Goal: Task Accomplishment & Management: Use online tool/utility

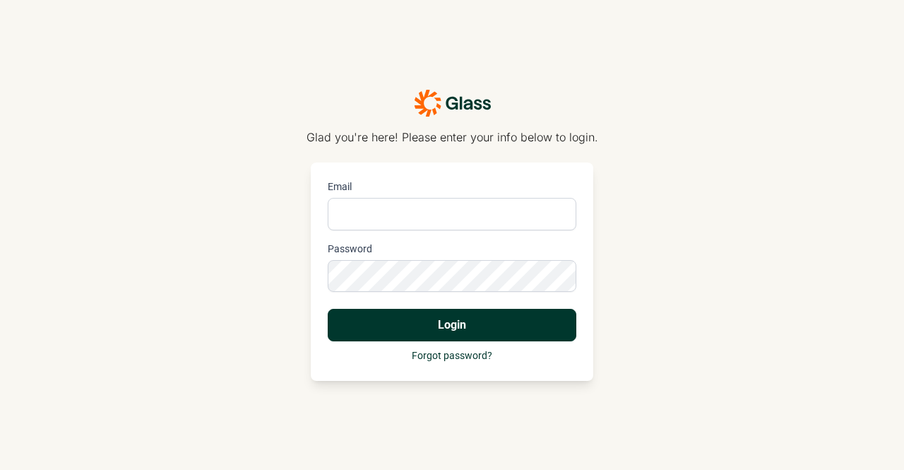
type input "[PERSON_NAME][EMAIL_ADDRESS][DOMAIN_NAME]"
click at [454, 320] on button "Login" at bounding box center [452, 325] width 249 height 33
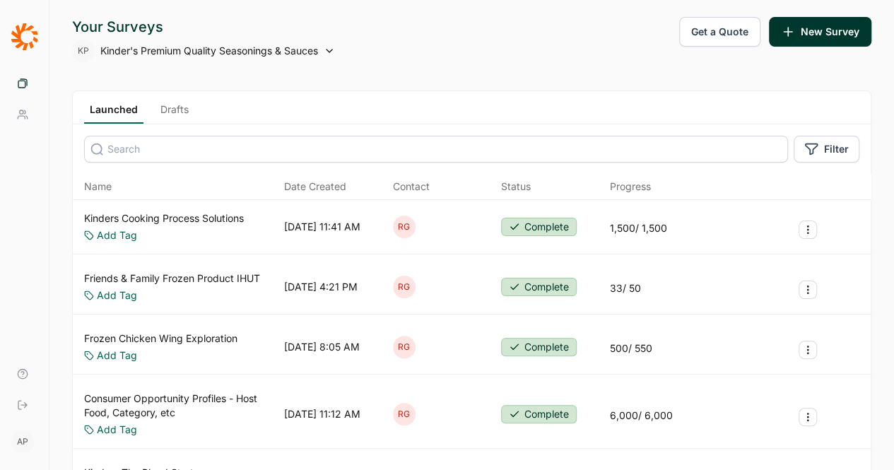
click at [825, 26] on button "New Survey" at bounding box center [820, 32] width 102 height 30
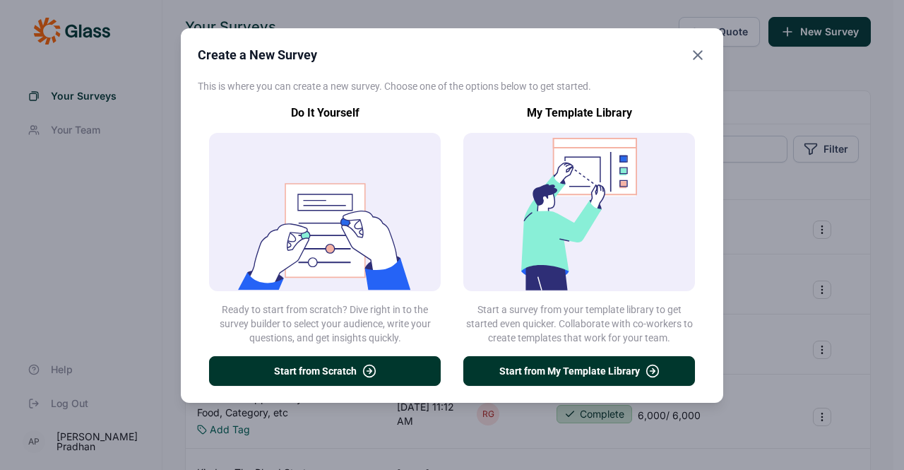
click at [573, 371] on button "Start from My Template Library" at bounding box center [580, 371] width 232 height 30
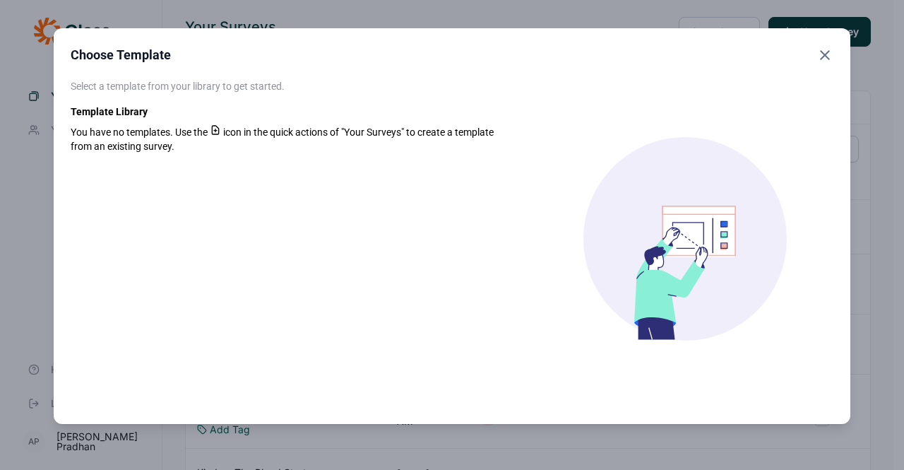
click at [830, 52] on icon "Close" at bounding box center [825, 55] width 17 height 17
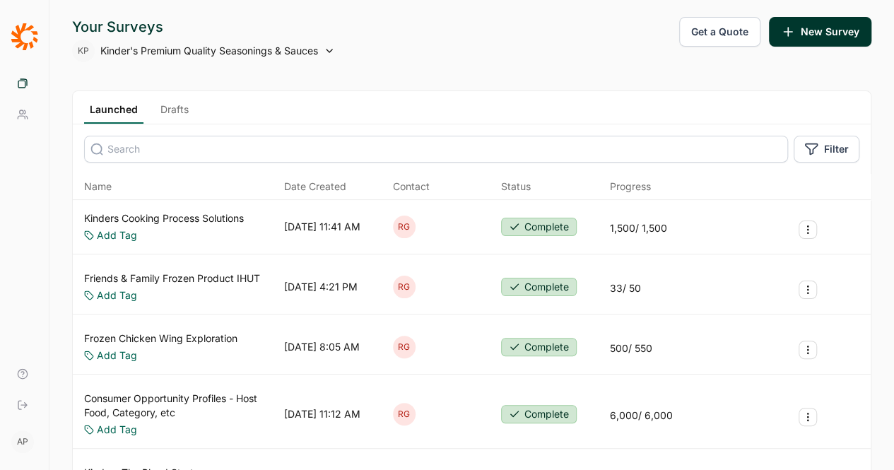
click at [842, 25] on button "New Survey" at bounding box center [820, 32] width 102 height 30
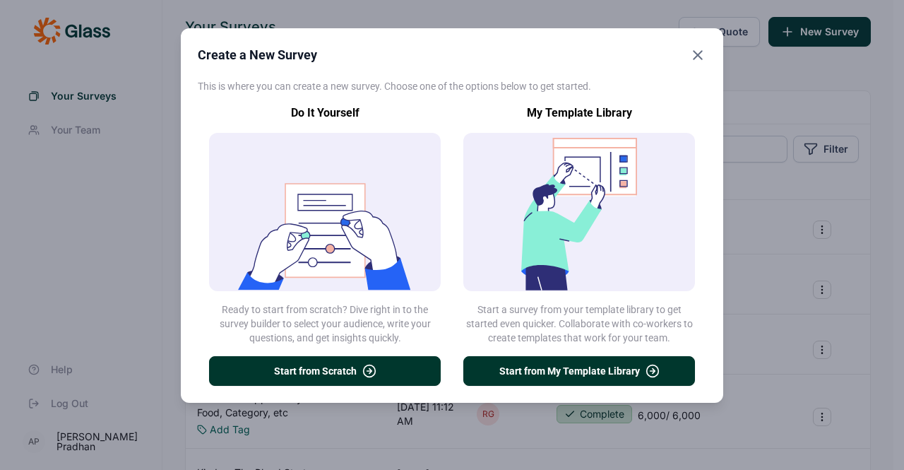
click at [308, 367] on button "Start from Scratch" at bounding box center [325, 371] width 232 height 30
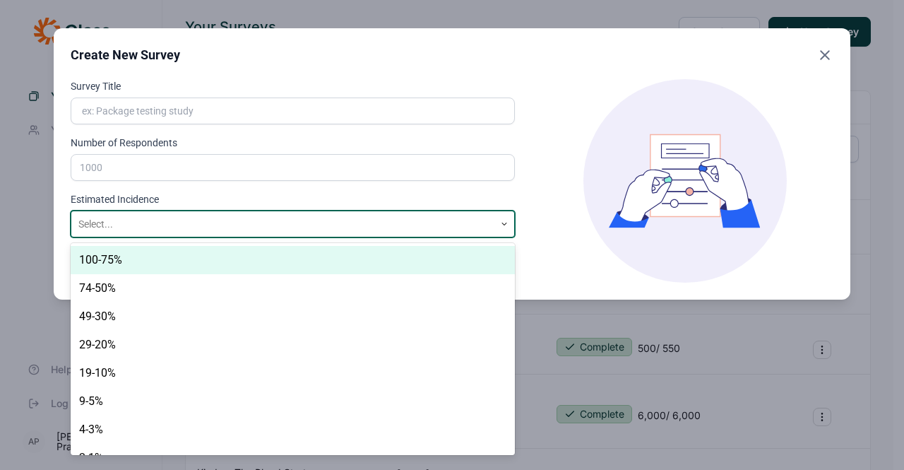
click at [196, 223] on div at bounding box center [282, 225] width 409 height 18
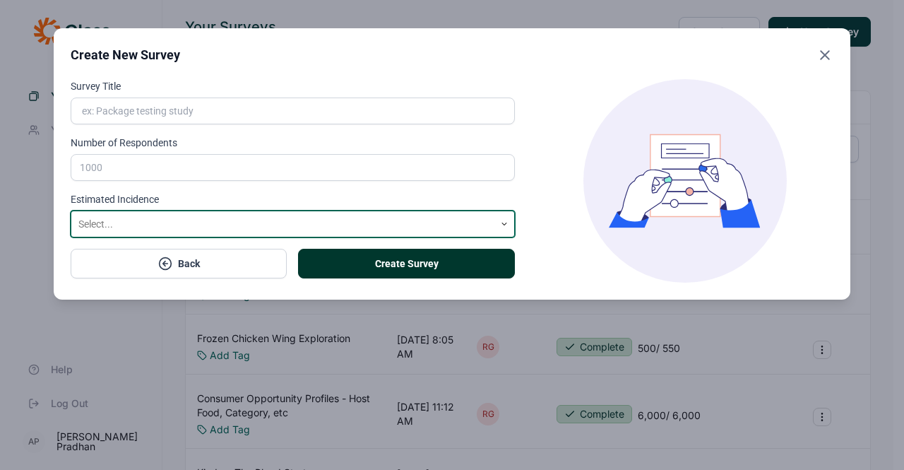
click at [196, 223] on div at bounding box center [282, 225] width 409 height 18
click at [822, 51] on use "Close" at bounding box center [825, 55] width 8 height 8
